Goal: Transaction & Acquisition: Purchase product/service

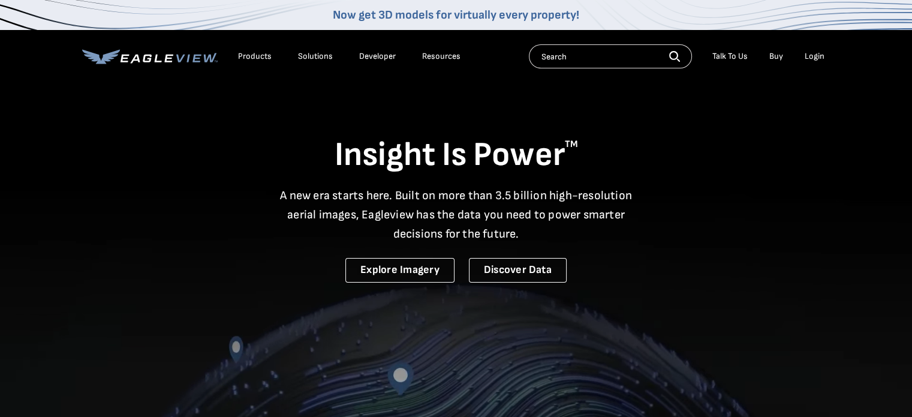
click at [811, 55] on div "Login" at bounding box center [815, 56] width 20 height 11
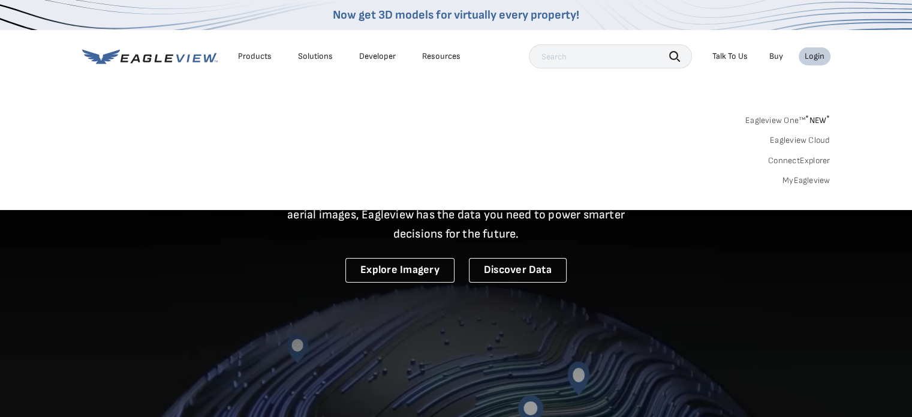
click at [800, 182] on link "MyEagleview" at bounding box center [806, 180] width 48 height 11
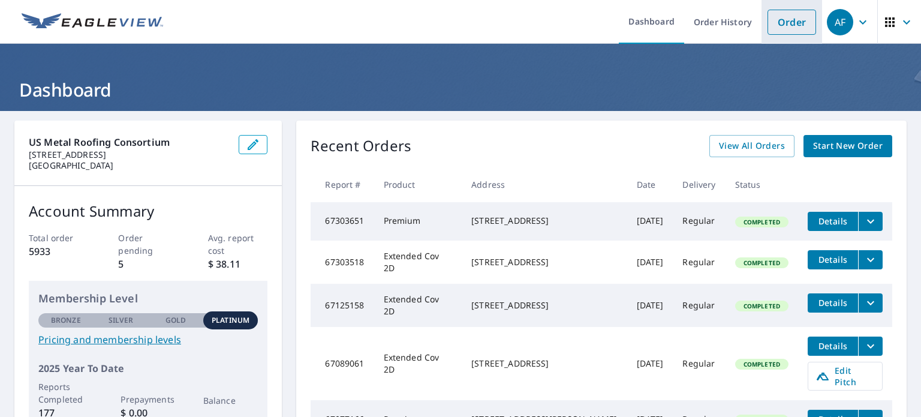
click at [784, 28] on link "Order" at bounding box center [791, 22] width 49 height 25
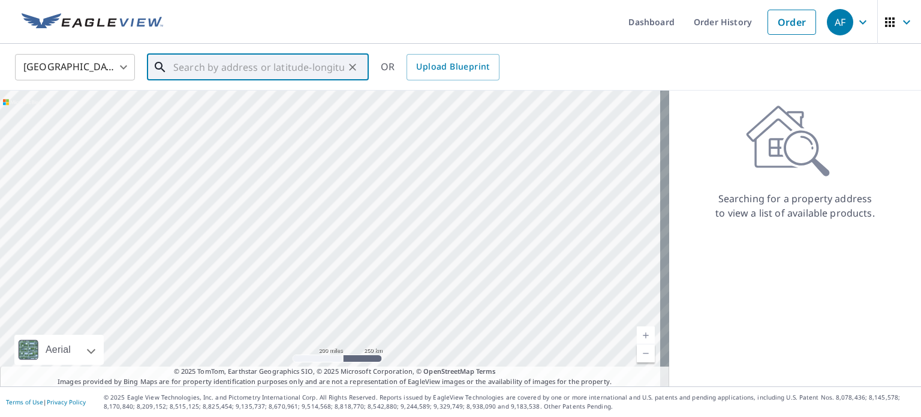
click at [288, 74] on input "text" at bounding box center [258, 67] width 171 height 34
paste input "[STREET_ADDRESS]"
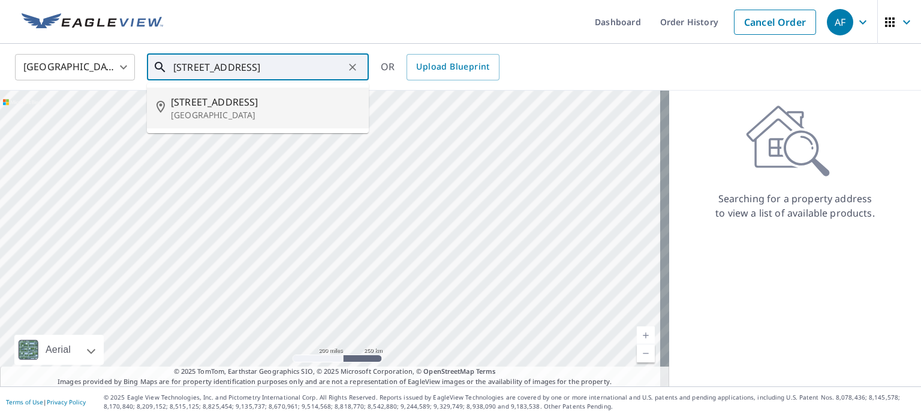
click at [198, 109] on p "[GEOGRAPHIC_DATA]" at bounding box center [265, 115] width 188 height 12
type input "[STREET_ADDRESS]"
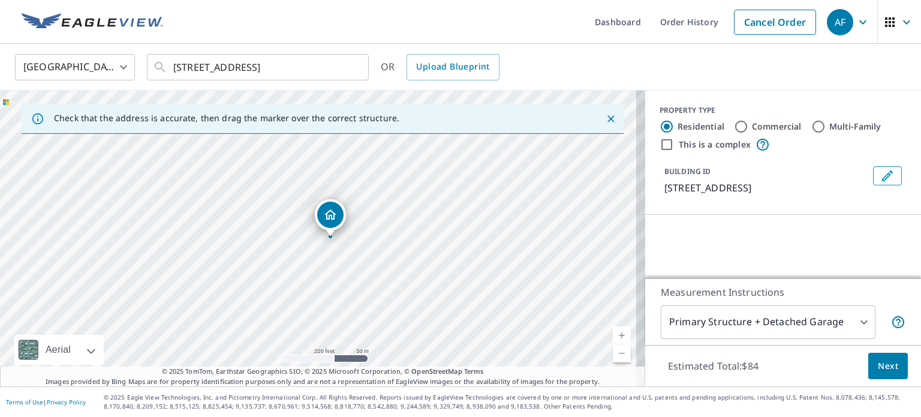
click at [613, 331] on link "Current Level 17, Zoom In" at bounding box center [622, 335] width 18 height 18
click at [613, 331] on link "Current Level 17.912914383236288, Zoom In" at bounding box center [622, 335] width 18 height 18
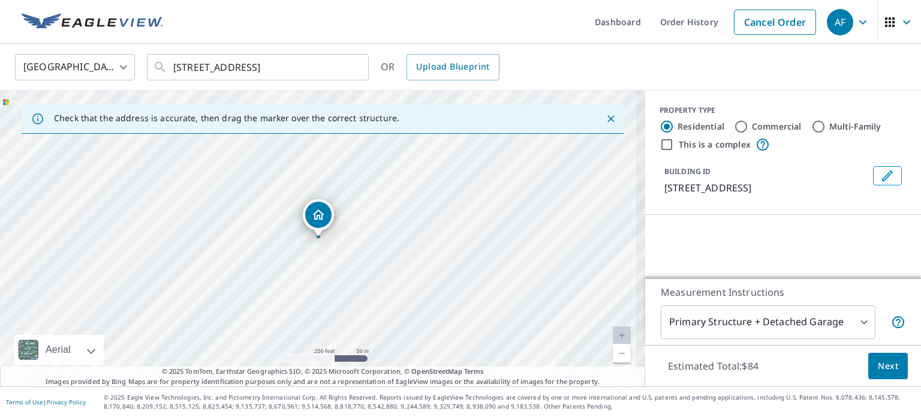
click at [613, 331] on link "Current Level 18.888544677309632, Zoom In Disabled" at bounding box center [622, 335] width 18 height 18
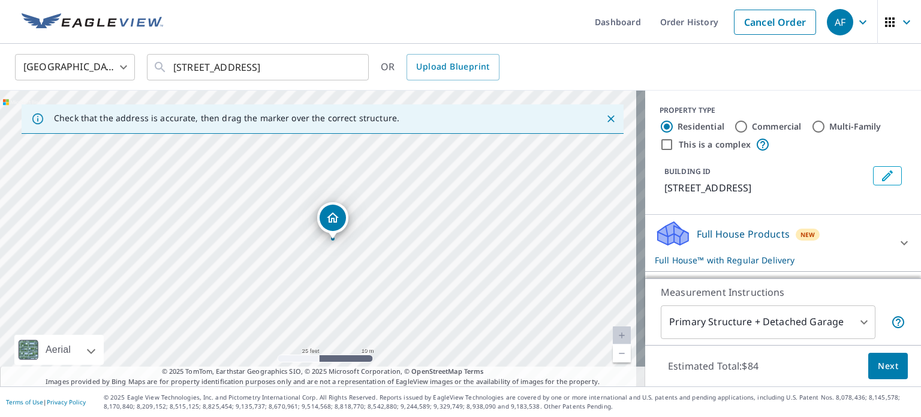
drag, startPoint x: 317, startPoint y: 215, endPoint x: 332, endPoint y: 218, distance: 14.6
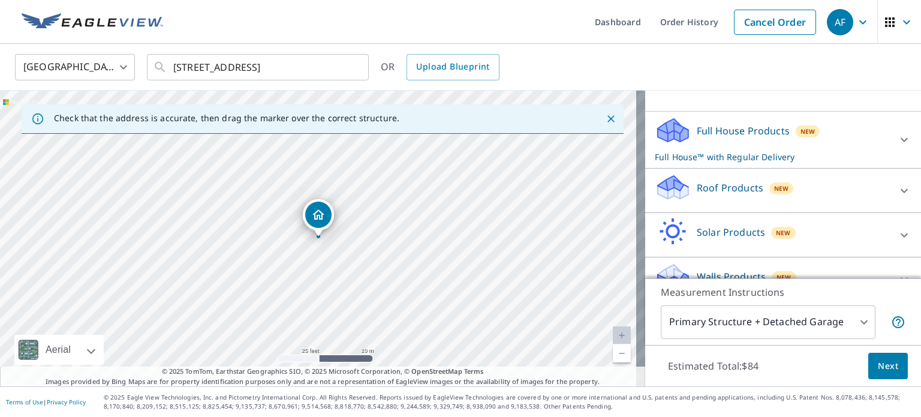
scroll to position [114, 0]
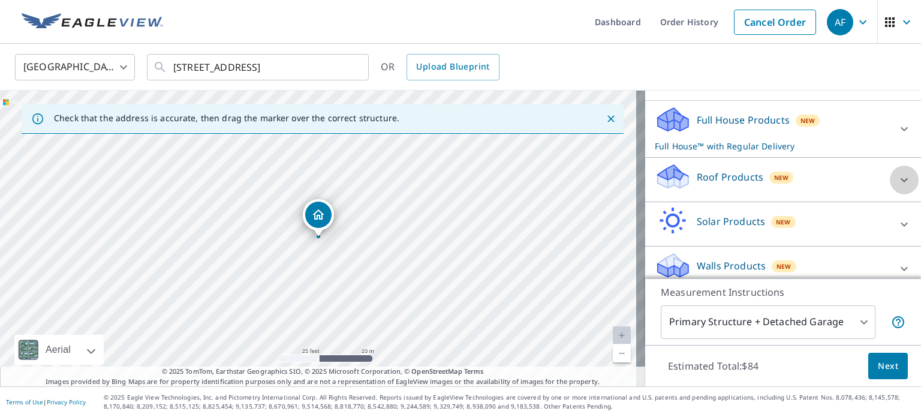
click at [897, 179] on icon at bounding box center [904, 180] width 14 height 14
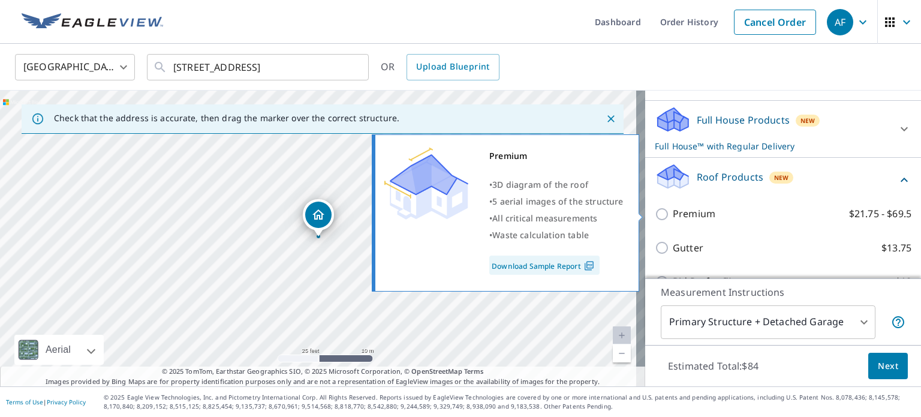
click at [655, 210] on input "Premium $21.75 - $69.5" at bounding box center [664, 214] width 18 height 14
checkbox input "true"
checkbox input "false"
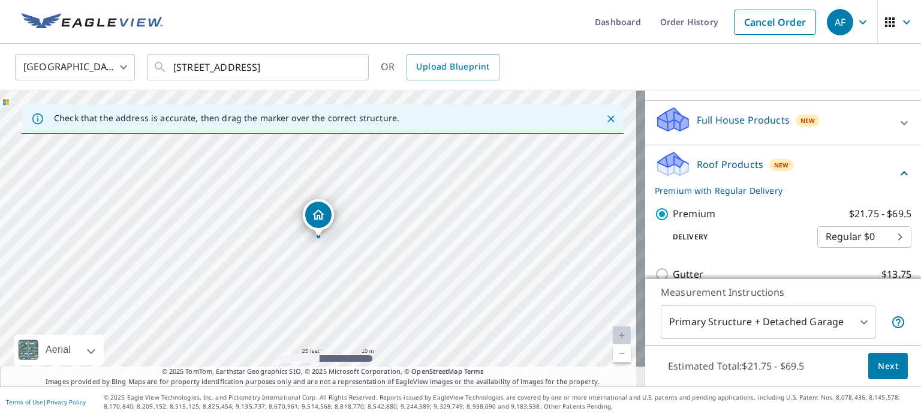
scroll to position [254, 0]
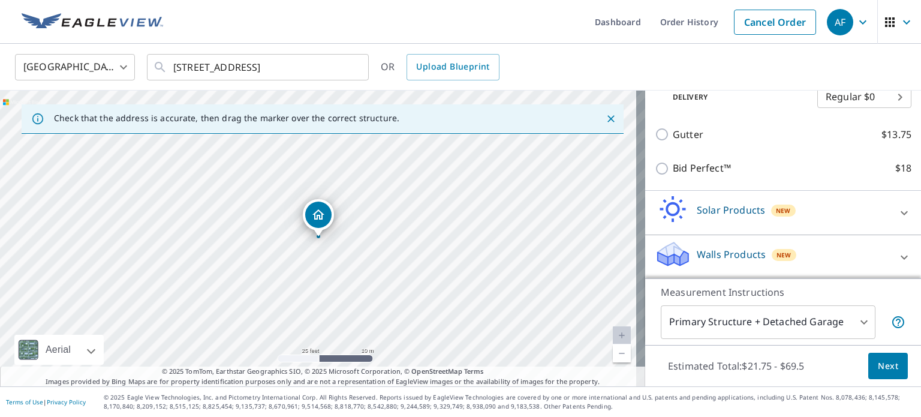
click at [791, 333] on body "AF AF Dashboard Order History Cancel Order AF [GEOGRAPHIC_DATA] [GEOGRAPHIC_DAT…" at bounding box center [460, 208] width 921 height 417
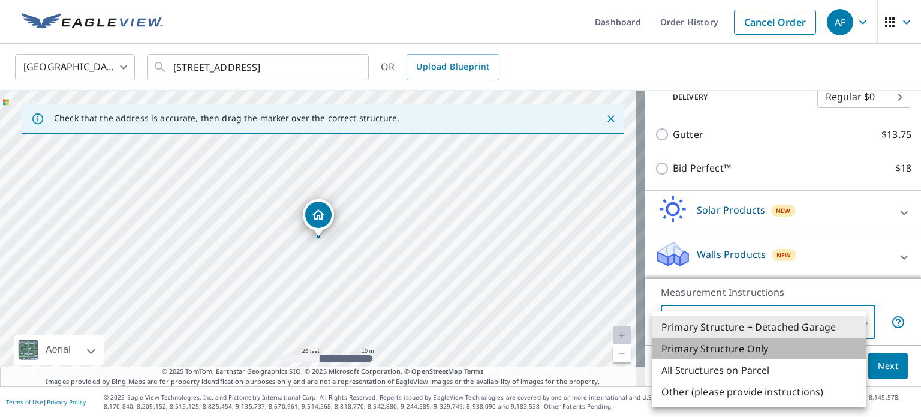
click at [741, 347] on li "Primary Structure Only" at bounding box center [759, 349] width 215 height 22
type input "2"
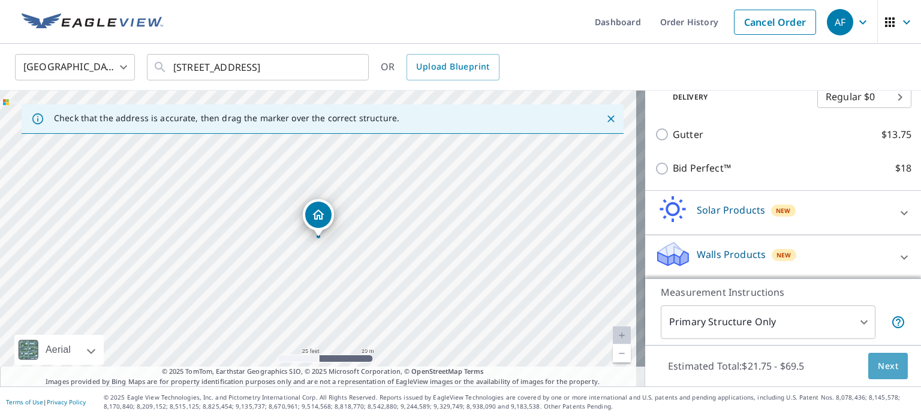
click at [878, 368] on span "Next" at bounding box center [888, 366] width 20 height 15
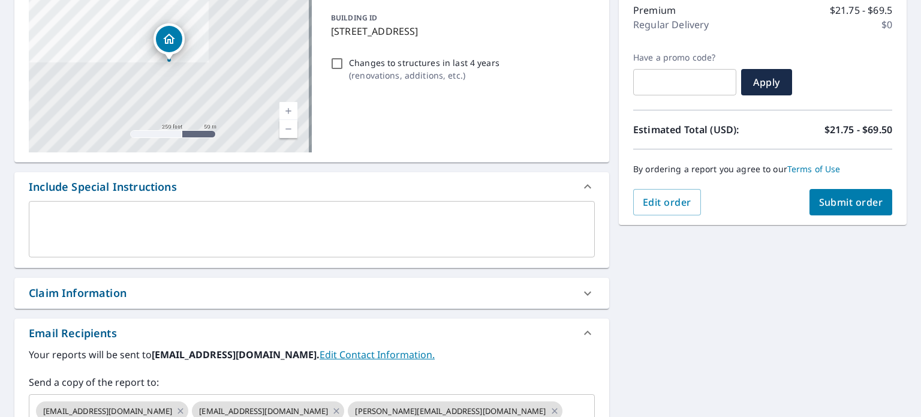
scroll to position [158, 0]
click at [213, 295] on div "Claim Information" at bounding box center [301, 292] width 544 height 16
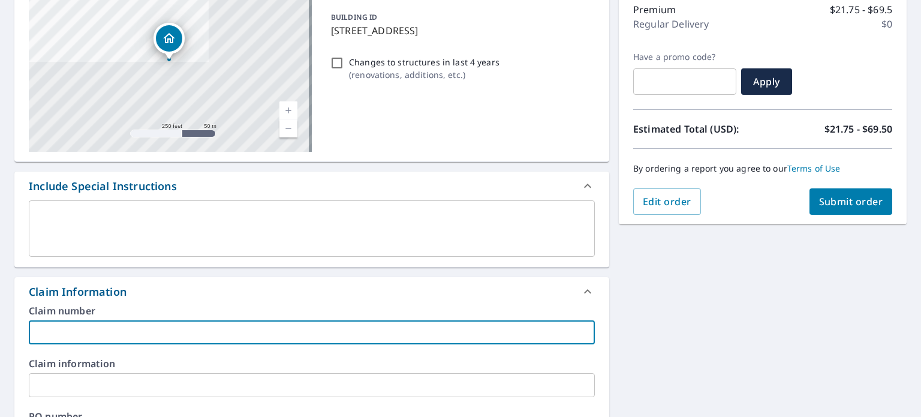
click at [111, 330] on input "text" at bounding box center [312, 332] width 566 height 24
paste input "[PERSON_NAME] & [PERSON_NAME]"
type input "[PERSON_NAME] & [PERSON_NAME]"
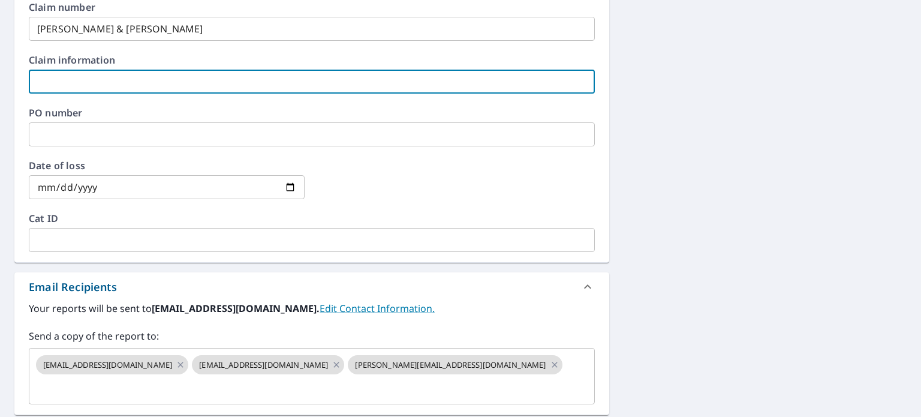
scroll to position [467, 0]
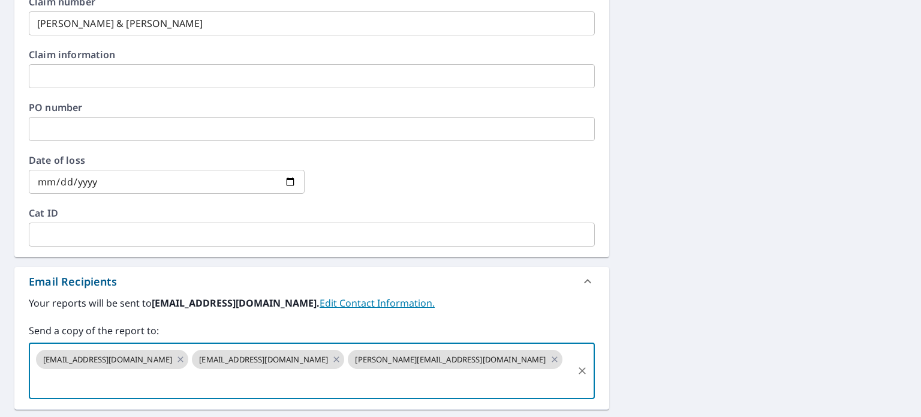
click at [547, 371] on input "text" at bounding box center [302, 382] width 537 height 23
type input "[PERSON_NAME][EMAIL_ADDRESS][DOMAIN_NAME]"
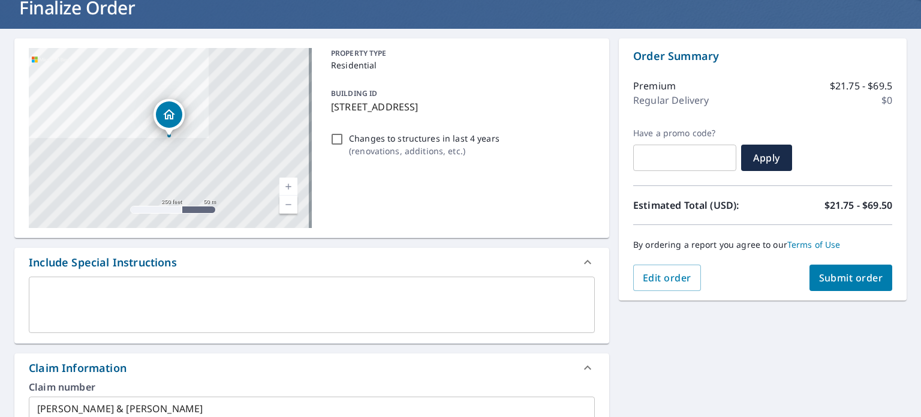
scroll to position [0, 0]
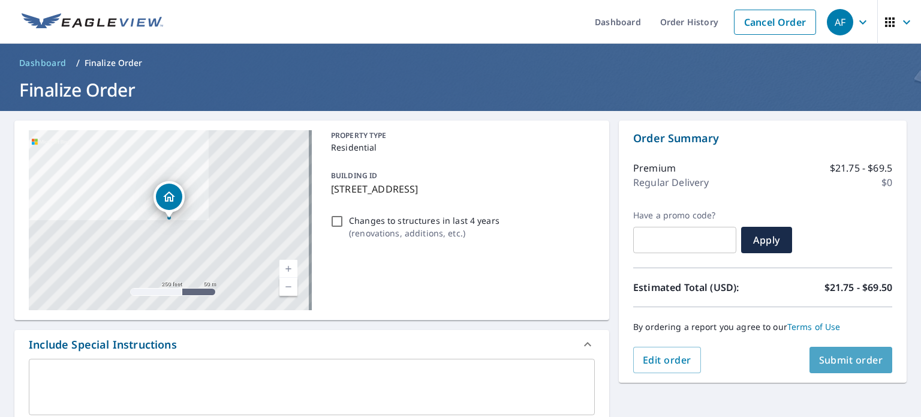
click at [819, 356] on span "Submit order" at bounding box center [851, 359] width 64 height 13
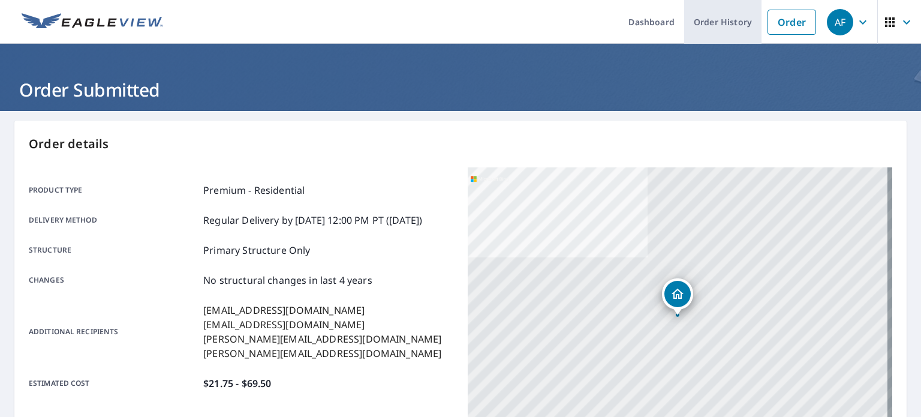
click at [696, 22] on link "Order History" at bounding box center [722, 22] width 77 height 44
